Goal: Use online tool/utility: Utilize a website feature to perform a specific function

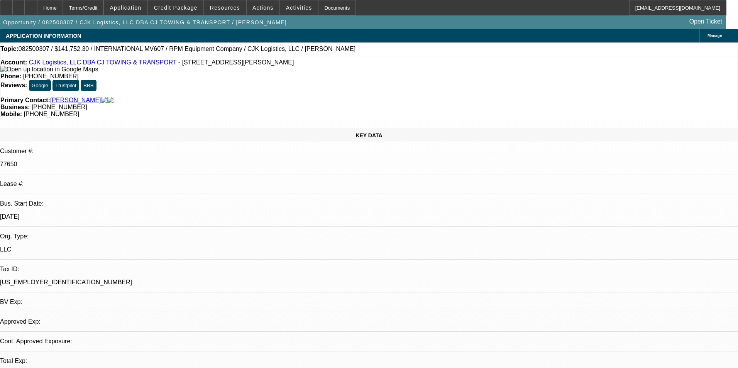
select select "0"
select select "1"
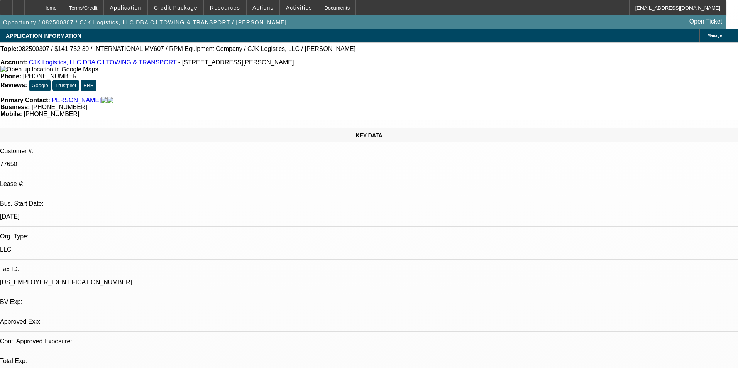
select select "6"
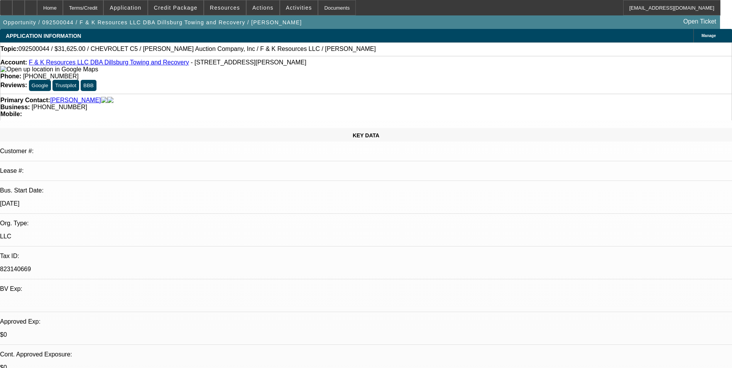
select select "0"
select select "6"
select select "0"
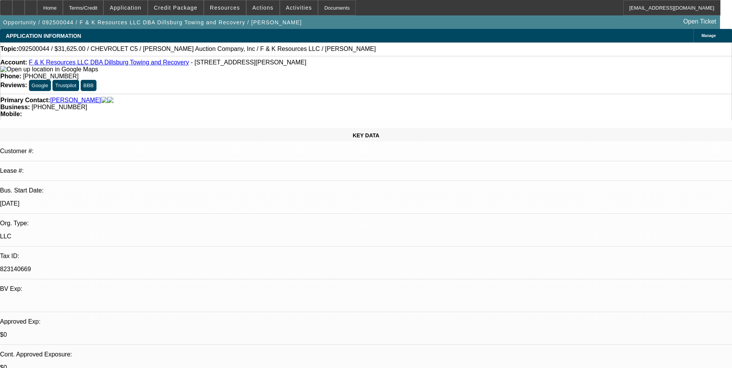
select select "0"
select select "6"
select select "0"
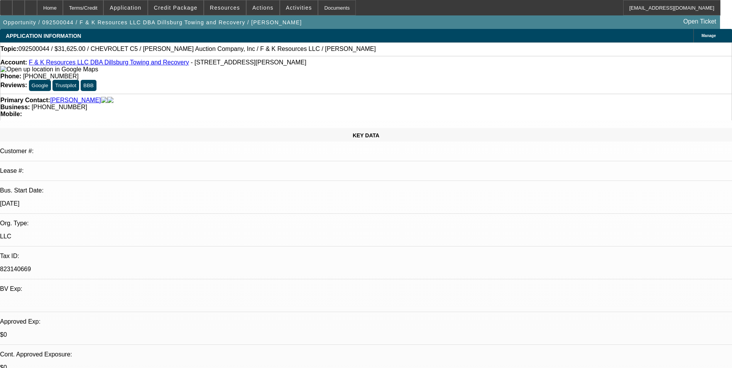
select select "3"
select select "0"
select select "6"
select select "0"
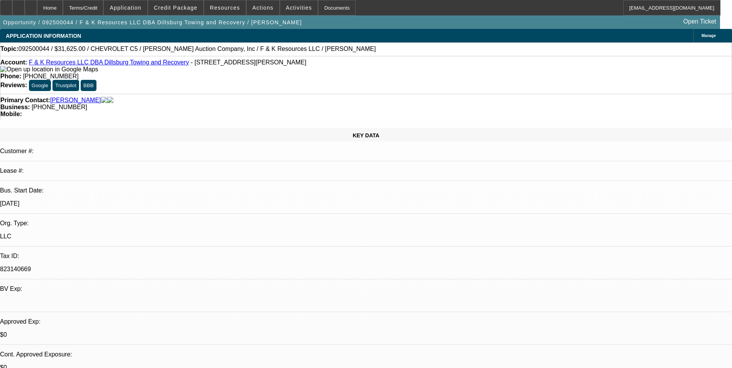
select select "0"
select select "6"
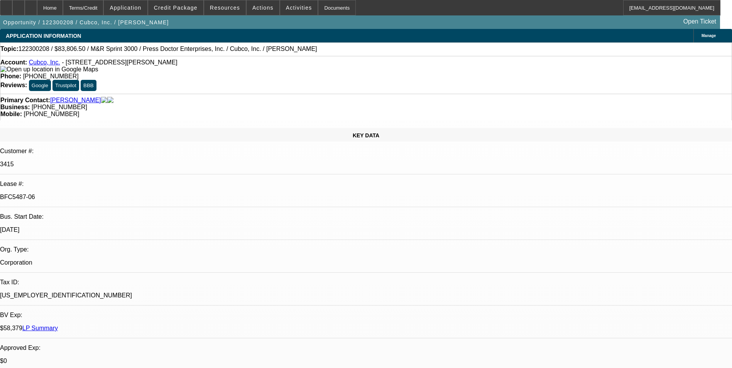
select select "0"
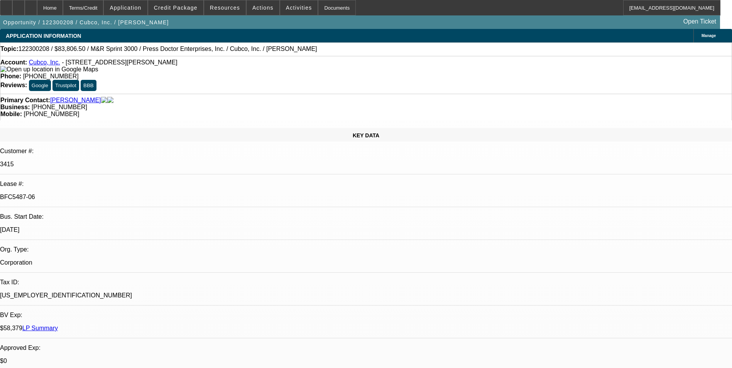
select select "0"
select select "1"
select select "2"
select select "1"
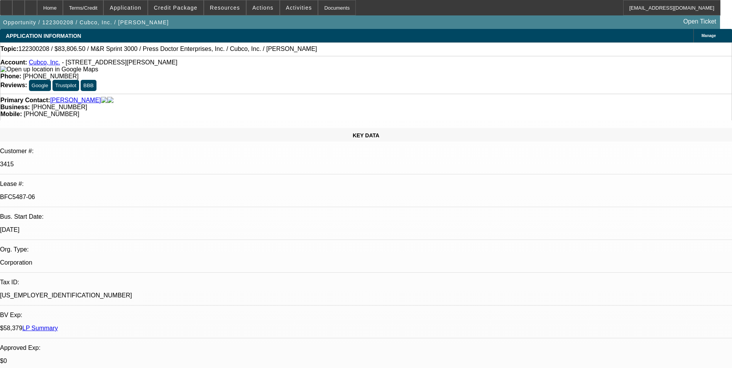
select select "1"
select select "2"
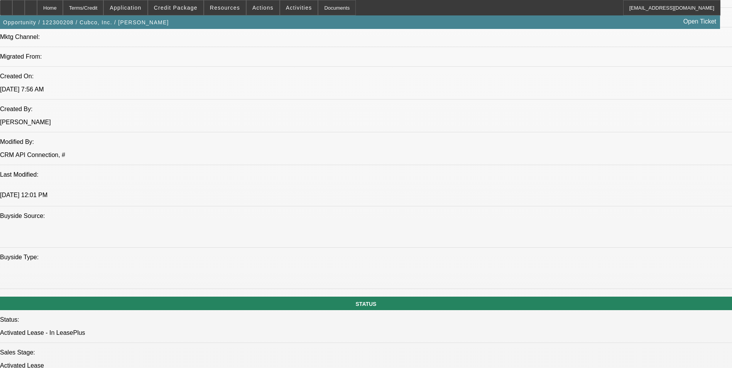
scroll to position [734, 0]
